Goal: Navigation & Orientation: Find specific page/section

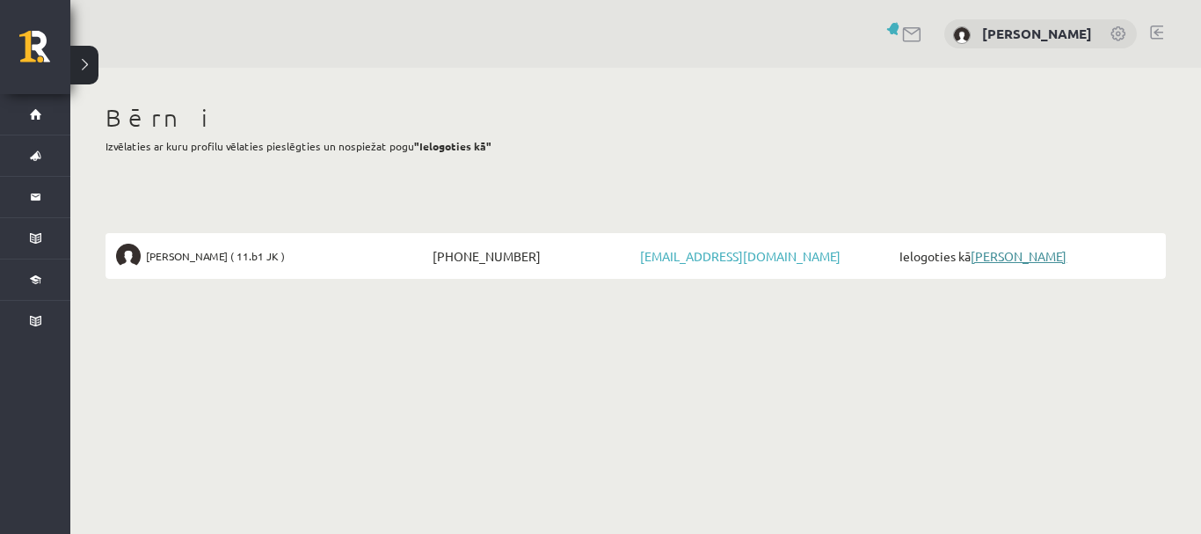
click at [1034, 253] on link "[PERSON_NAME]" at bounding box center [1018, 256] width 96 height 16
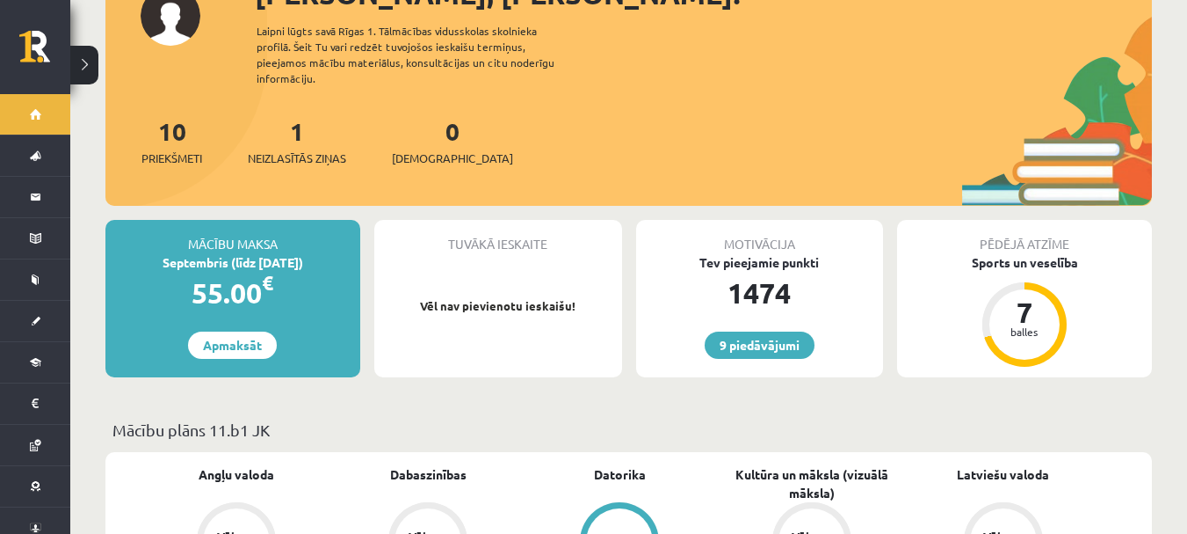
scroll to position [316, 0]
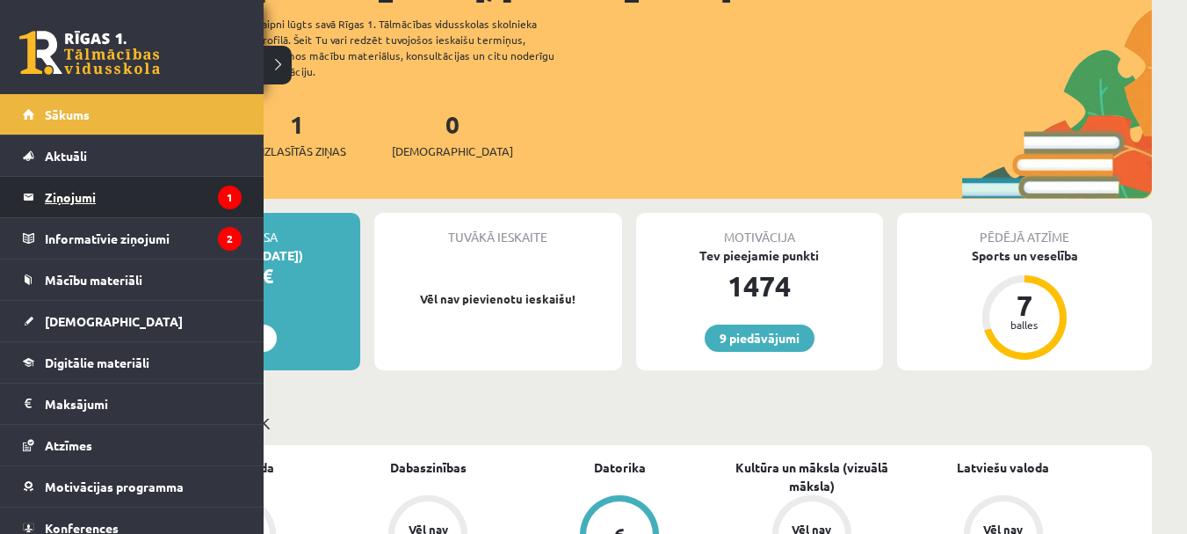
click at [59, 192] on legend "Ziņojumi 1" at bounding box center [143, 197] width 197 height 40
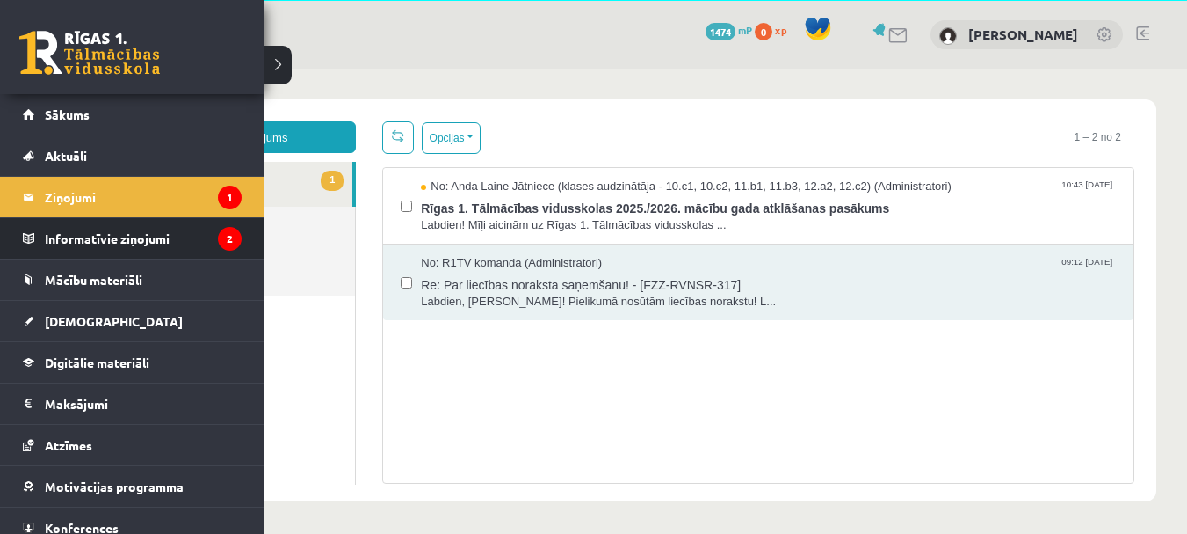
click at [79, 235] on legend "Informatīvie ziņojumi 2" at bounding box center [143, 238] width 197 height 40
